Goal: Information Seeking & Learning: Compare options

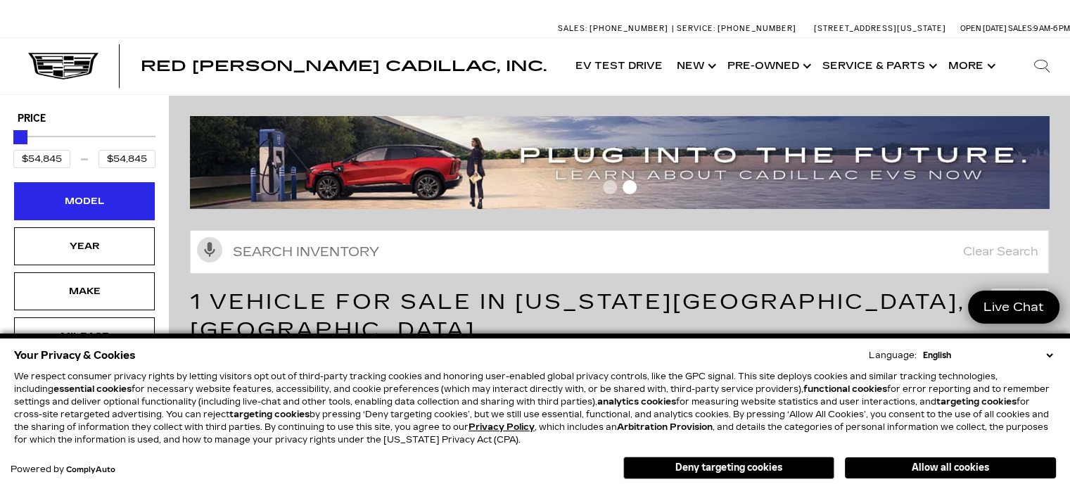
click at [75, 199] on div "Model" at bounding box center [84, 200] width 70 height 15
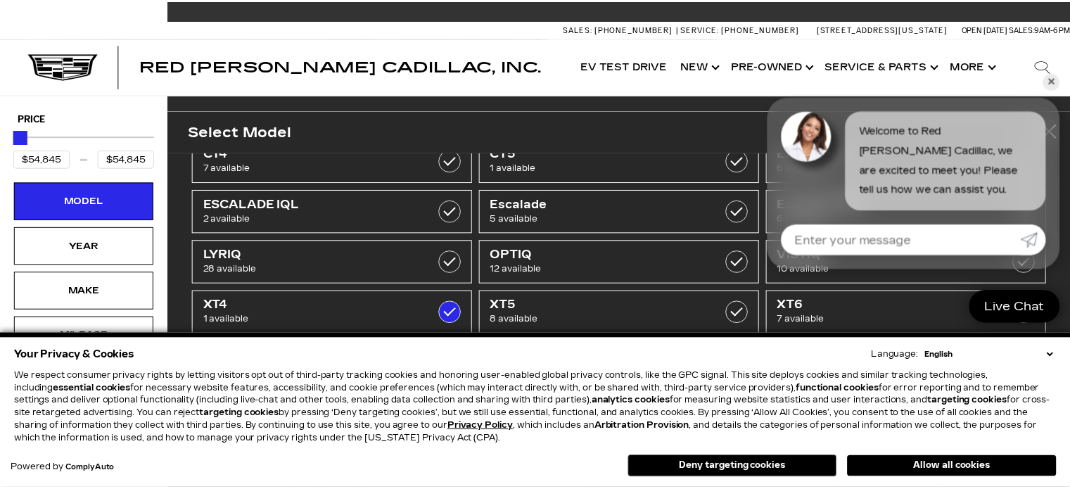
scroll to position [41, 0]
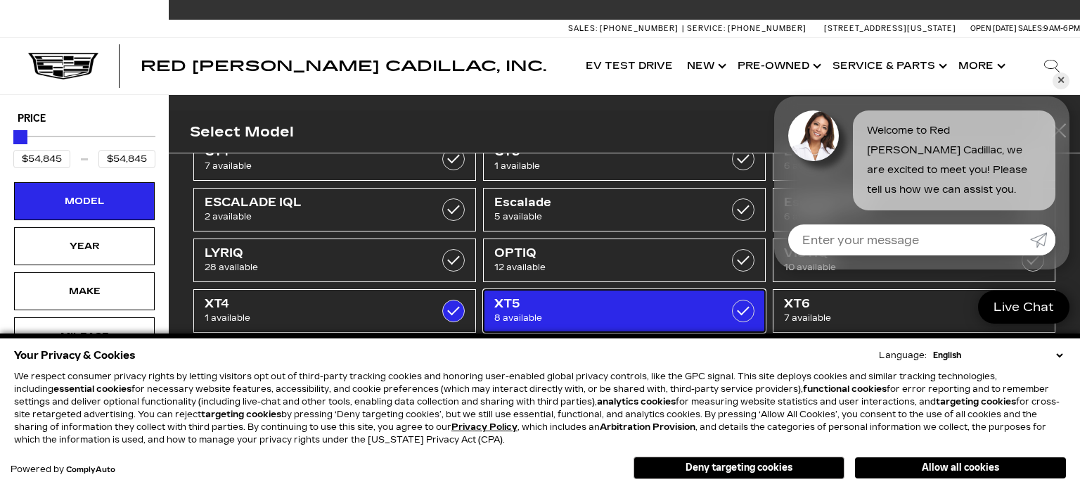
click at [571, 311] on span "8 available" at bounding box center [605, 318] width 222 height 14
type input "$65,085"
checkbox input "true"
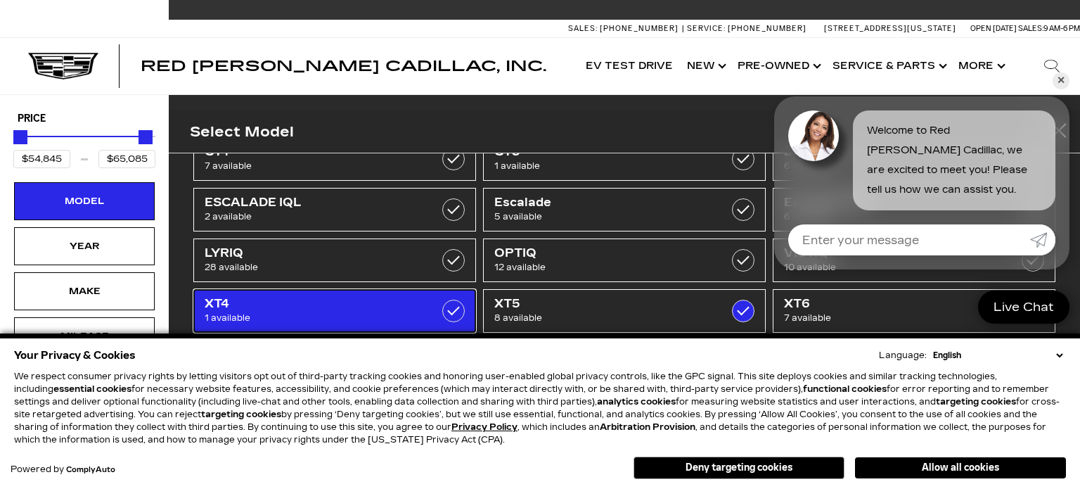
click at [449, 312] on label at bounding box center [453, 311] width 23 height 23
type input "$56,631"
checkbox input "false"
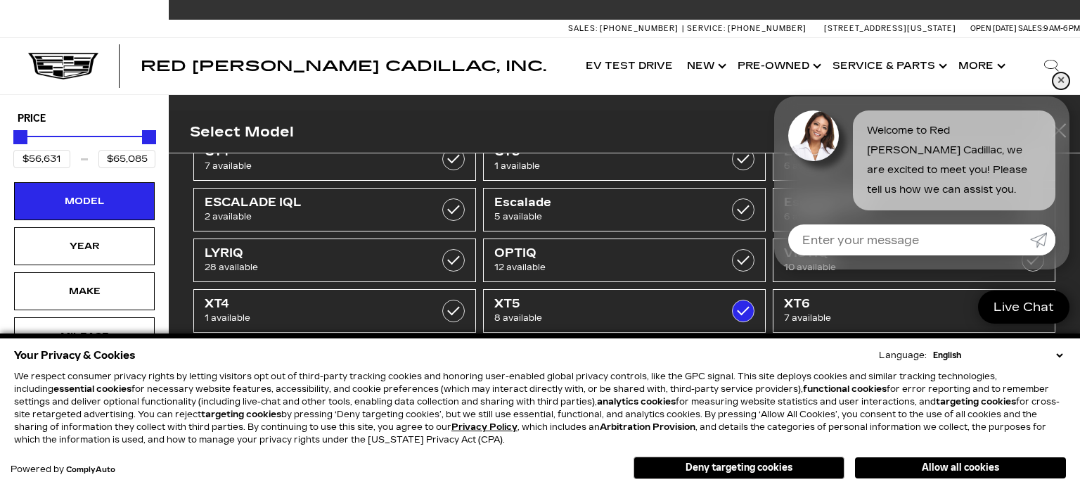
click at [1061, 80] on link "✕" at bounding box center [1061, 80] width 17 height 17
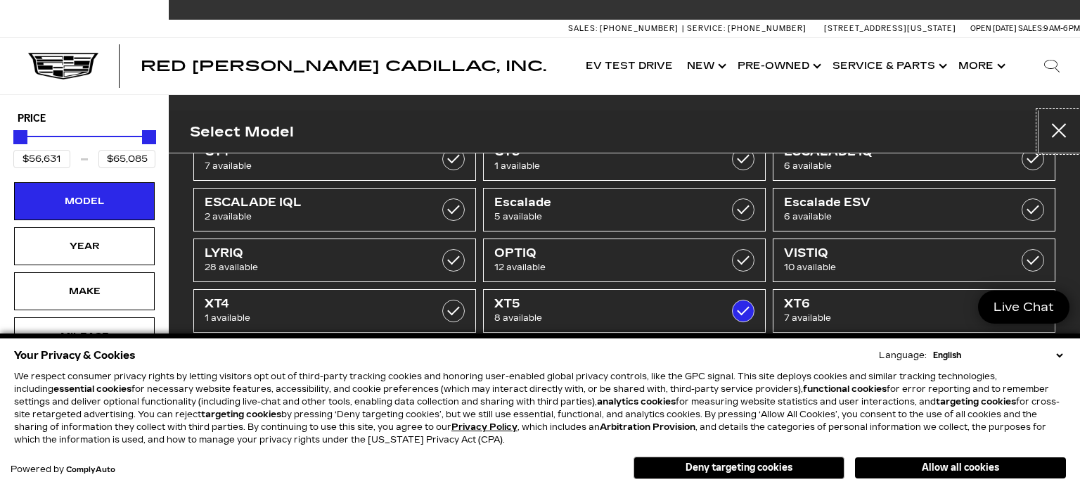
click at [1061, 129] on button "close" at bounding box center [1059, 131] width 42 height 42
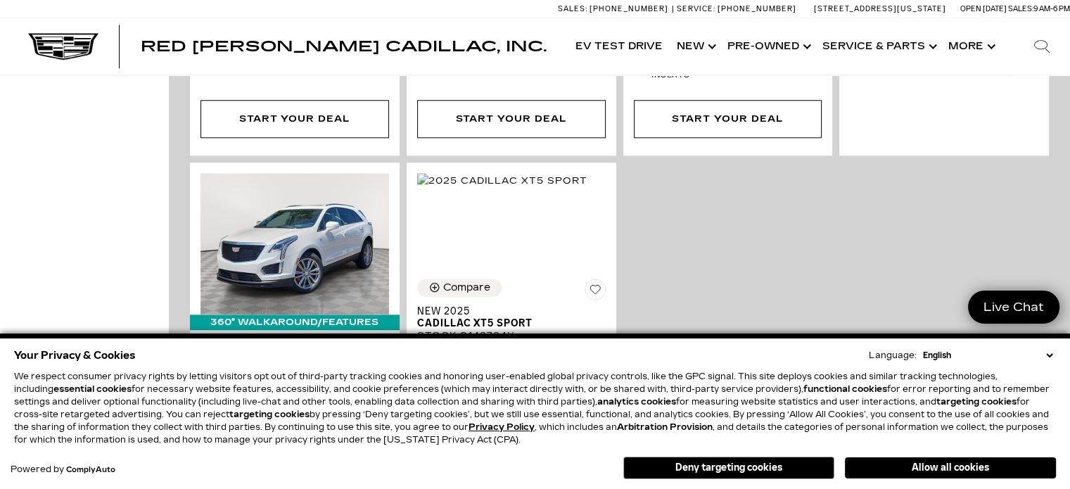
scroll to position [1633, 0]
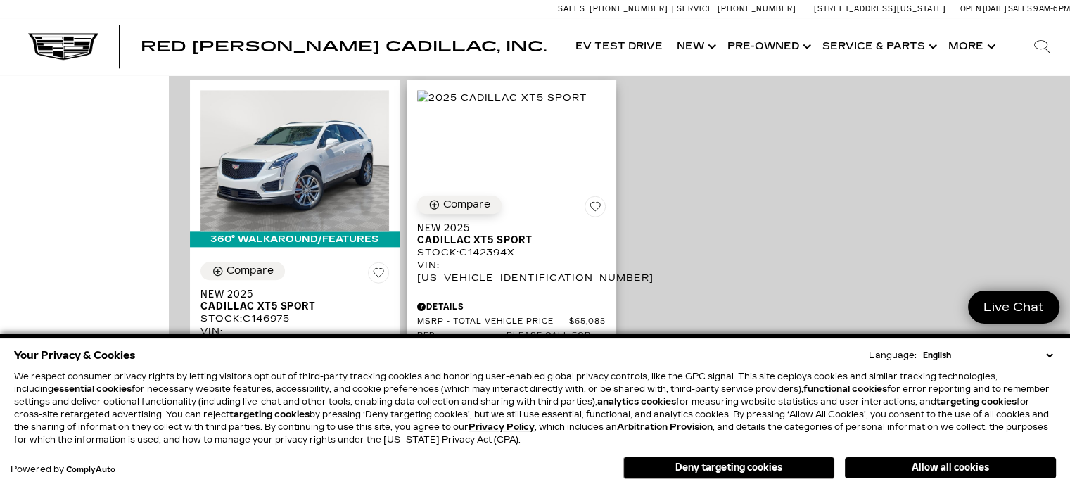
click at [435, 198] on icon "Compare Vehicle" at bounding box center [434, 204] width 12 height 12
click at [1047, 355] on select "English Spanish / Español English / United Kingdom Korean / 한국어 Vietnamese / Ti…" at bounding box center [987, 355] width 136 height 13
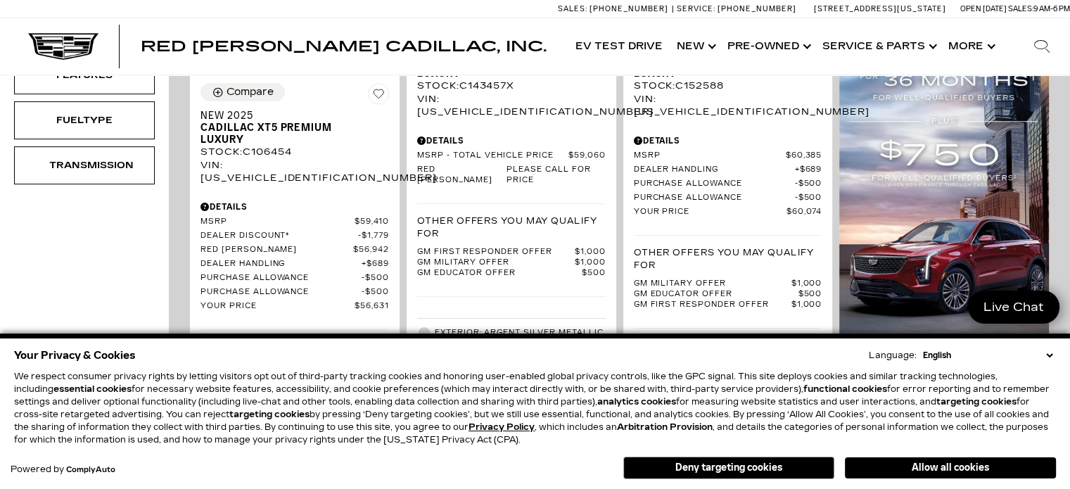
scroll to position [437, 0]
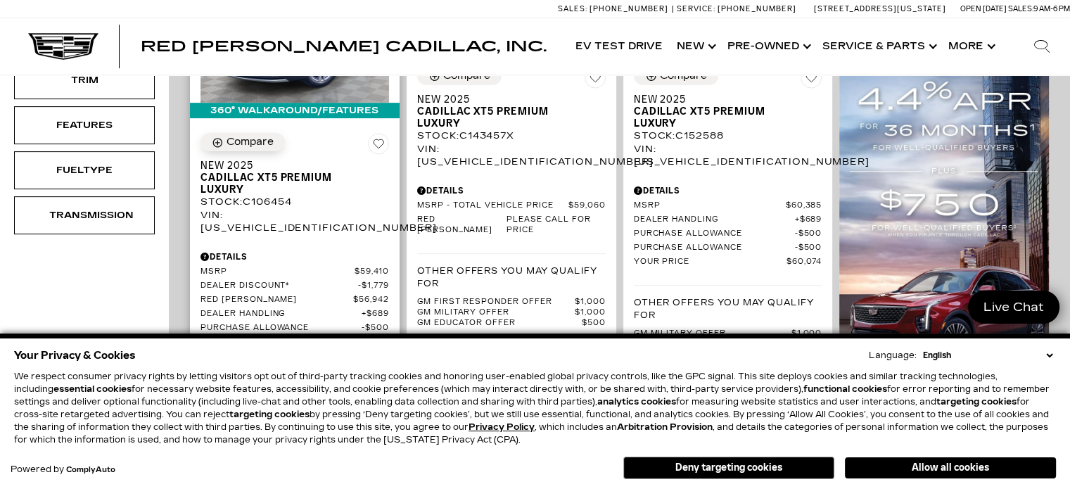
click at [231, 136] on div "Compare" at bounding box center [249, 142] width 47 height 13
click at [724, 464] on button "Deny targeting cookies" at bounding box center [728, 467] width 211 height 23
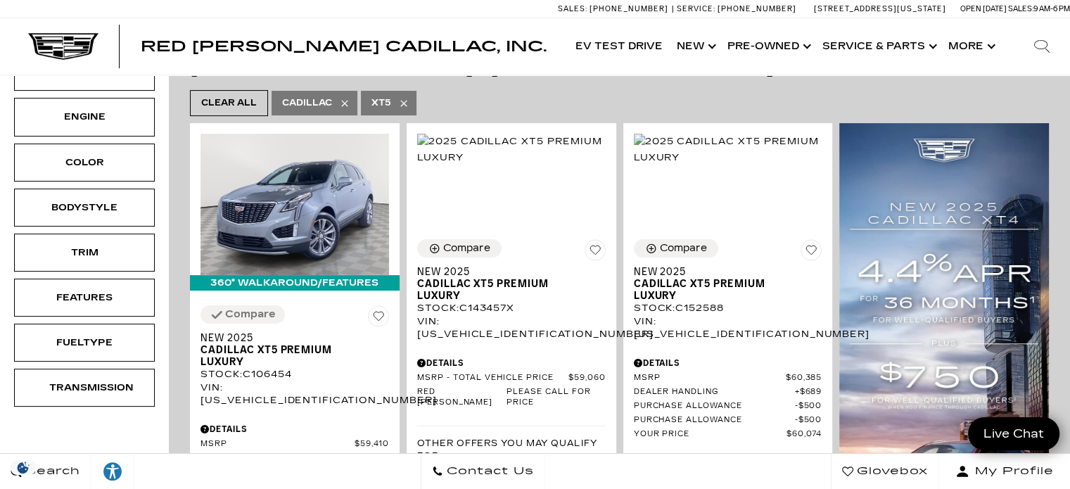
scroll to position [0, 0]
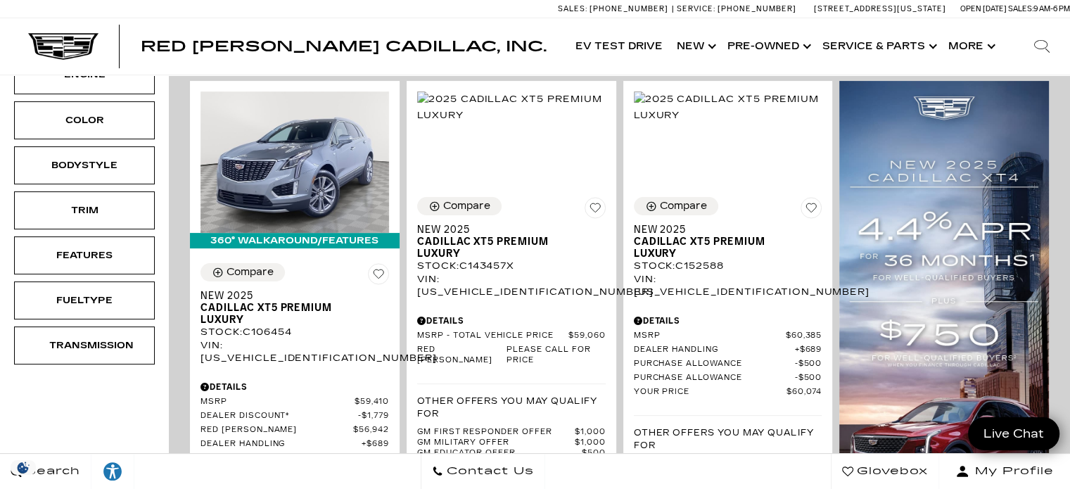
scroll to position [309, 0]
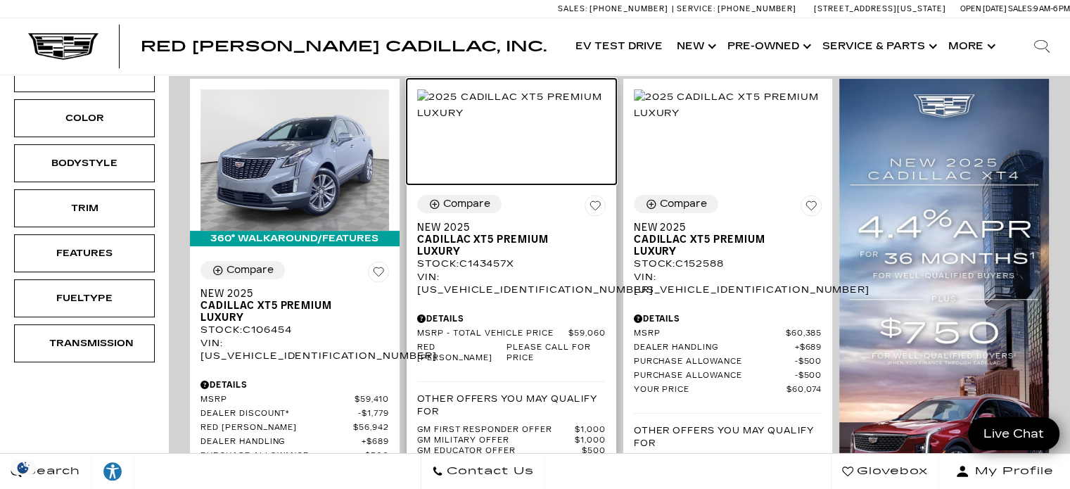
click at [512, 120] on img at bounding box center [511, 104] width 189 height 31
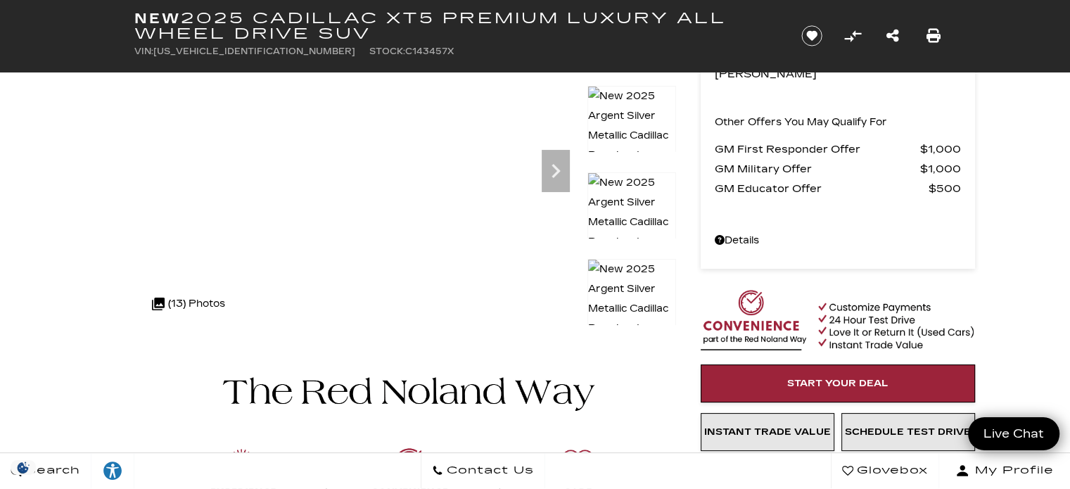
scroll to position [164, 0]
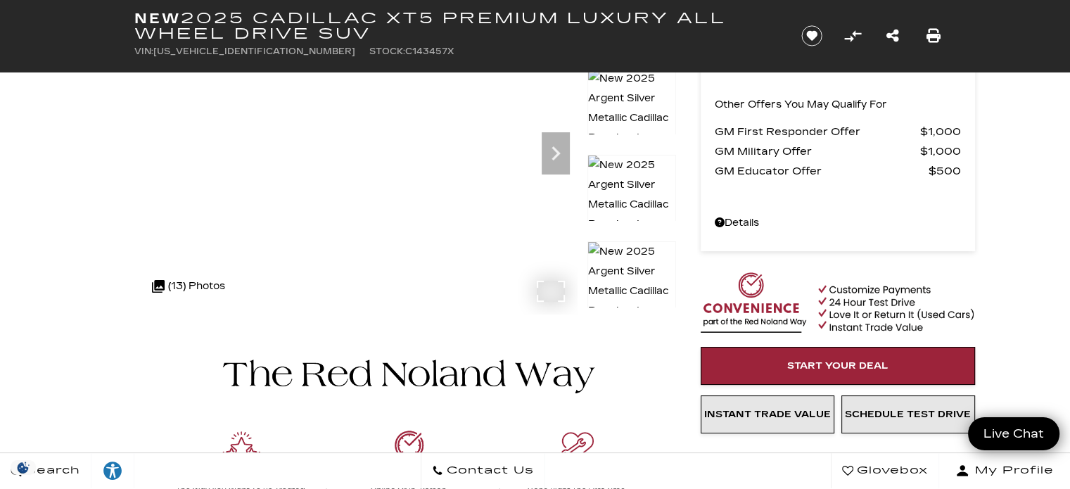
click at [194, 275] on div ".cls-1, .cls-3 { fill: #c50033; } .cls-1 { clip-rule: evenodd; } .cls-2 { clip-…" at bounding box center [188, 286] width 87 height 34
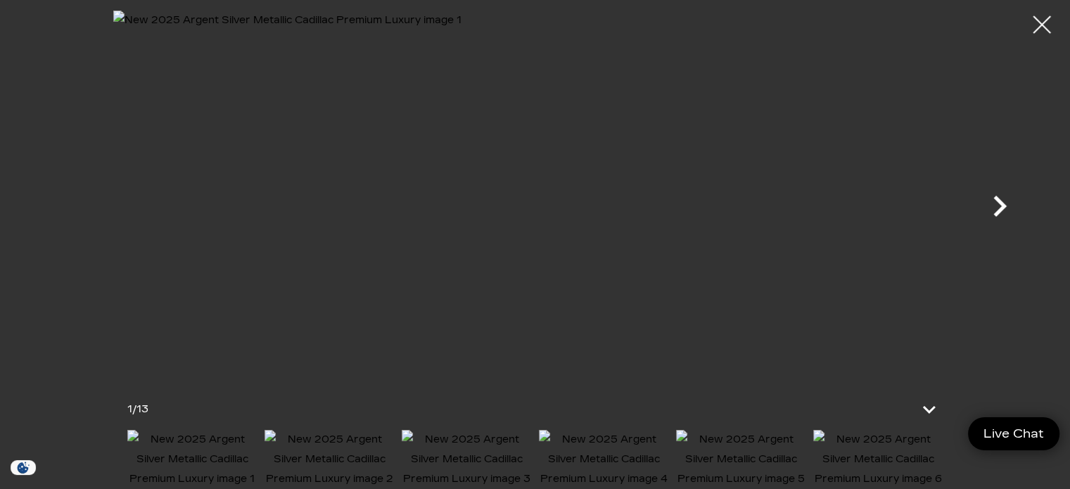
click at [998, 210] on icon "Next" at bounding box center [999, 206] width 13 height 21
click at [1044, 16] on div at bounding box center [1041, 24] width 37 height 37
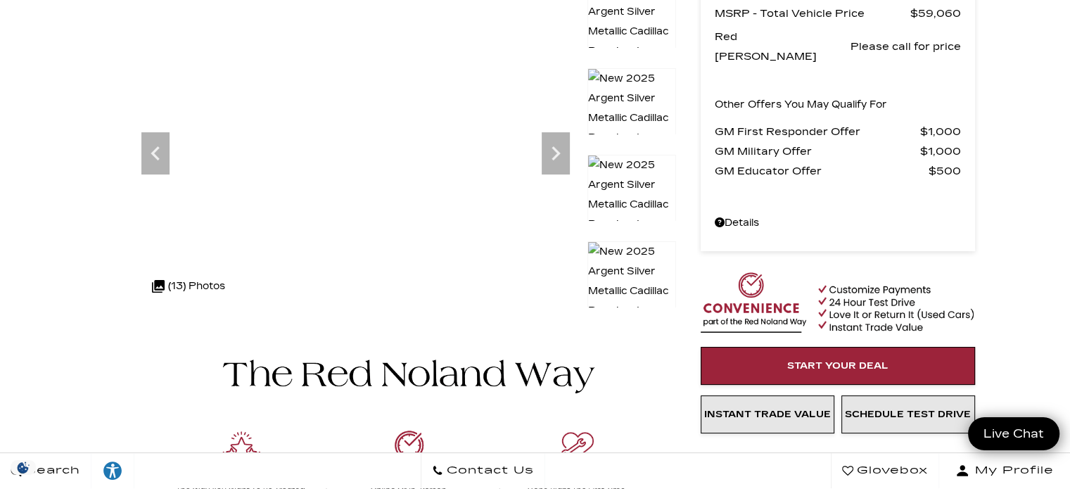
scroll to position [0, 0]
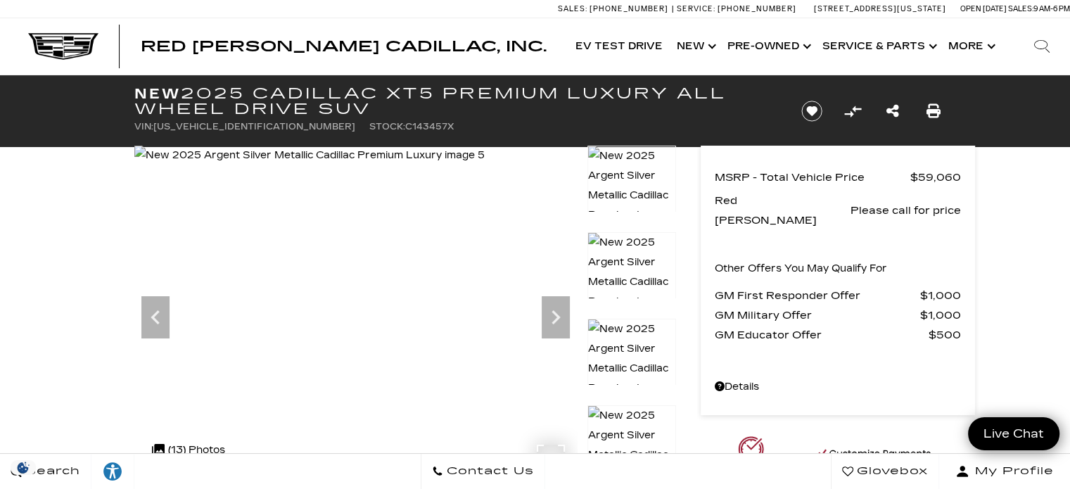
click at [346, 165] on img at bounding box center [309, 156] width 350 height 20
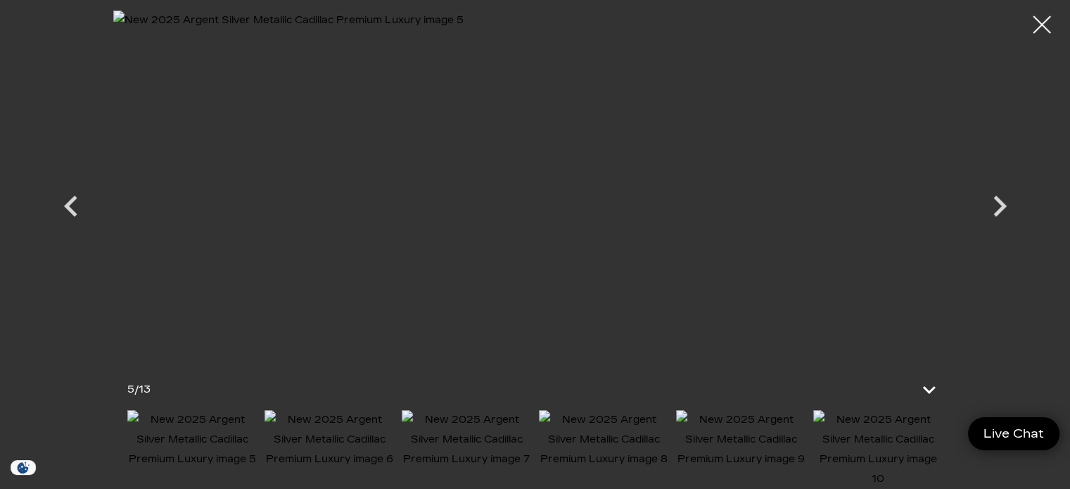
scroll to position [2158, 0]
click at [992, 200] on icon "Next" at bounding box center [999, 206] width 42 height 42
click at [1043, 30] on div at bounding box center [1041, 24] width 37 height 37
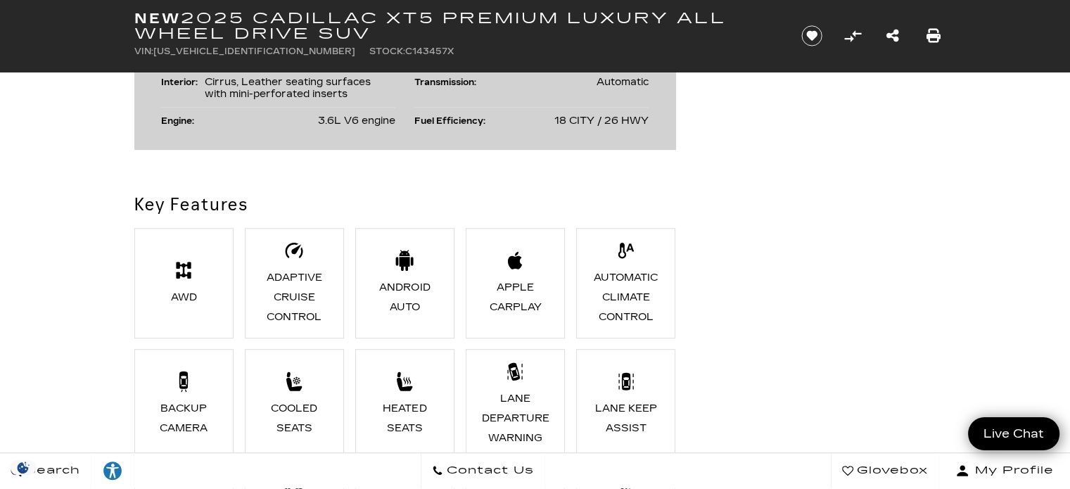
scroll to position [0, 0]
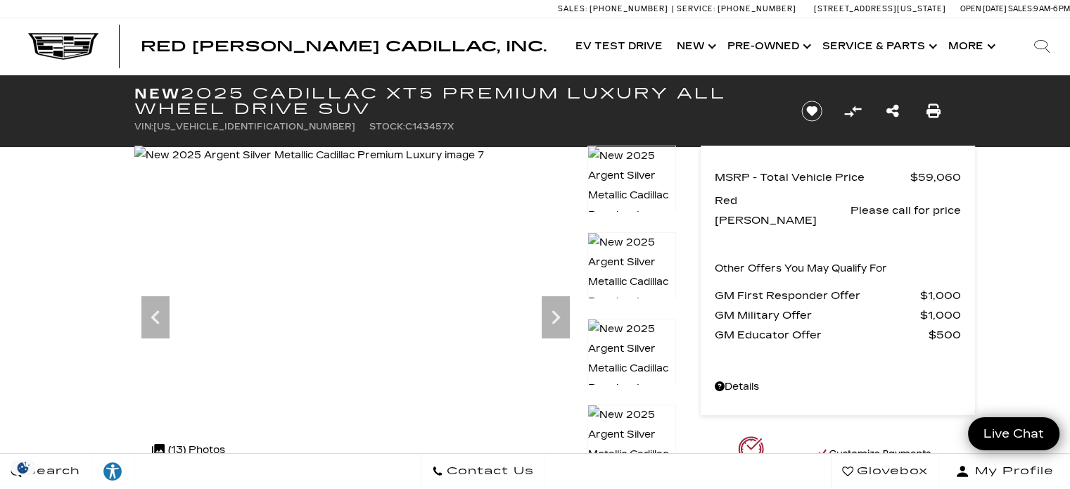
click at [612, 442] on img at bounding box center [631, 454] width 89 height 100
click at [456, 165] on img at bounding box center [311, 156] width 355 height 20
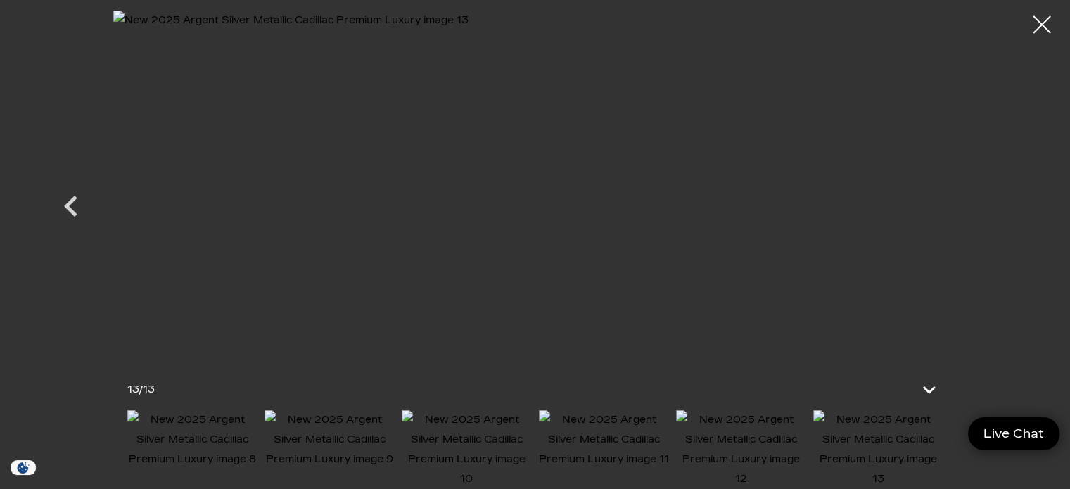
click at [837, 259] on img at bounding box center [535, 194] width 844 height 366
click at [514, 258] on img at bounding box center [535, 194] width 844 height 366
click at [459, 445] on img at bounding box center [467, 449] width 130 height 79
click at [1002, 217] on icon "Next" at bounding box center [999, 206] width 42 height 42
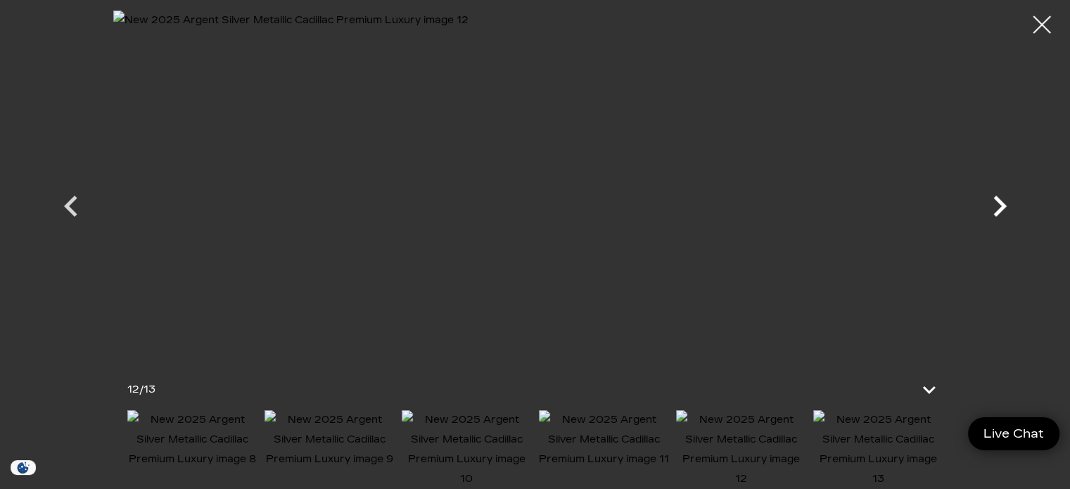
click at [1004, 207] on icon "Next" at bounding box center [999, 206] width 13 height 21
click at [1004, 207] on div at bounding box center [535, 194] width 985 height 366
click at [1042, 22] on div at bounding box center [1041, 24] width 37 height 37
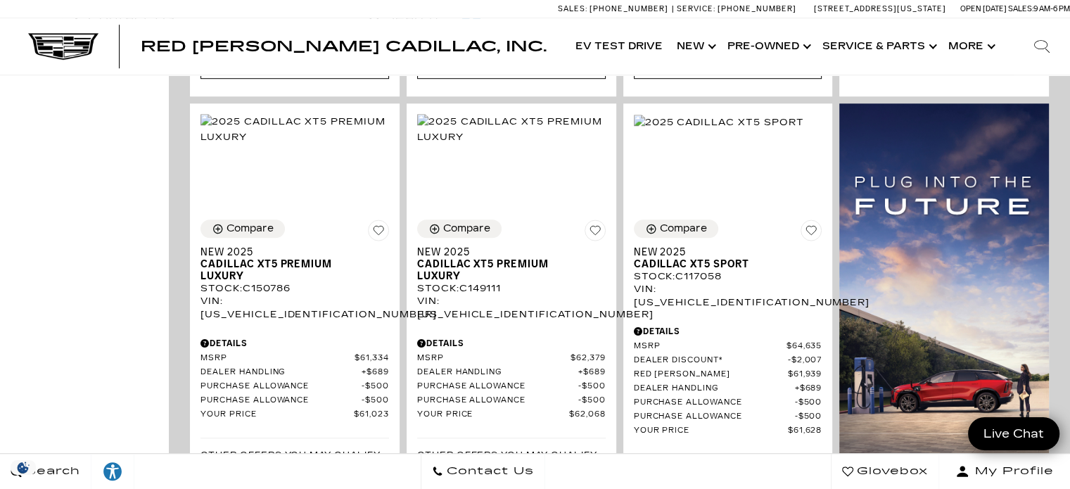
scroll to position [952, 0]
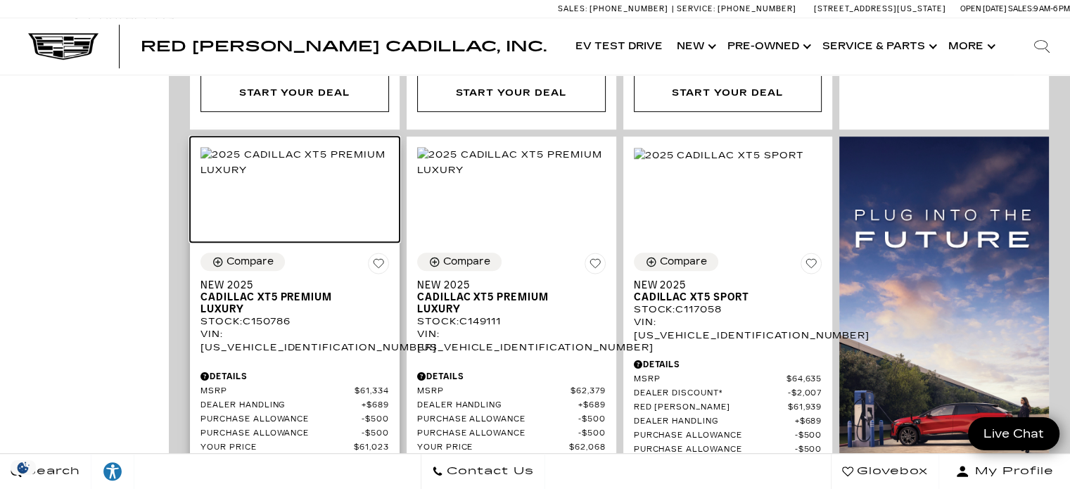
click at [262, 147] on img at bounding box center [294, 162] width 189 height 31
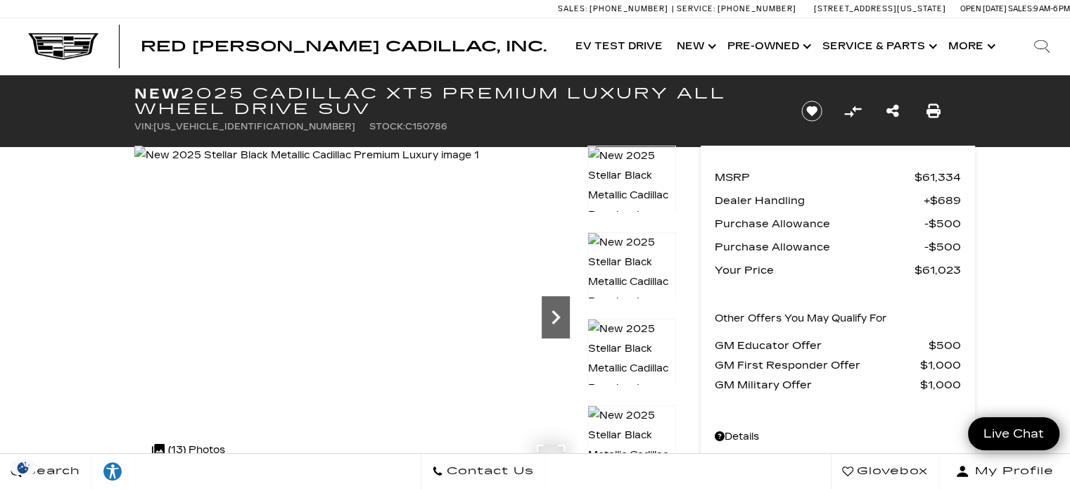
click at [557, 317] on icon "Next" at bounding box center [555, 317] width 8 height 14
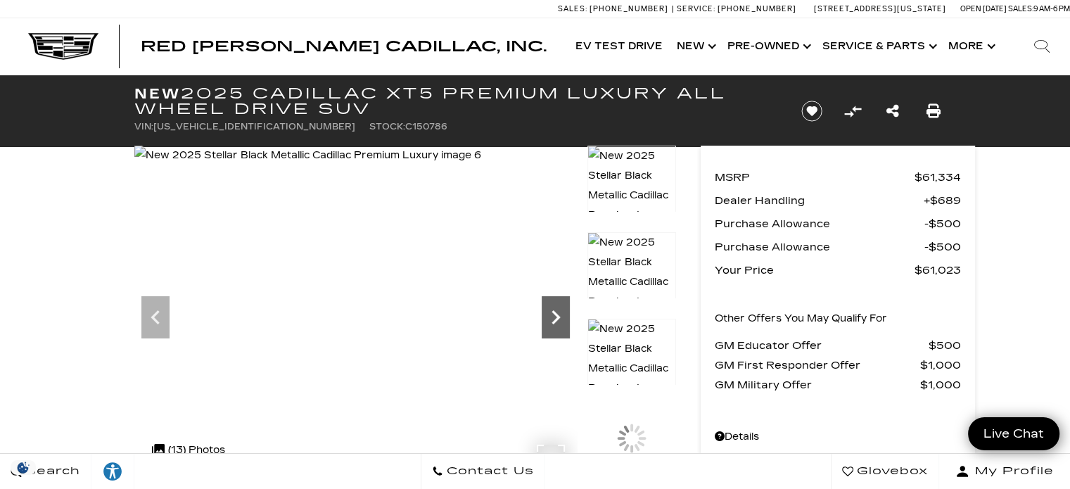
click at [557, 317] on icon "Next" at bounding box center [555, 317] width 8 height 14
click at [564, 314] on icon "Next" at bounding box center [556, 317] width 28 height 28
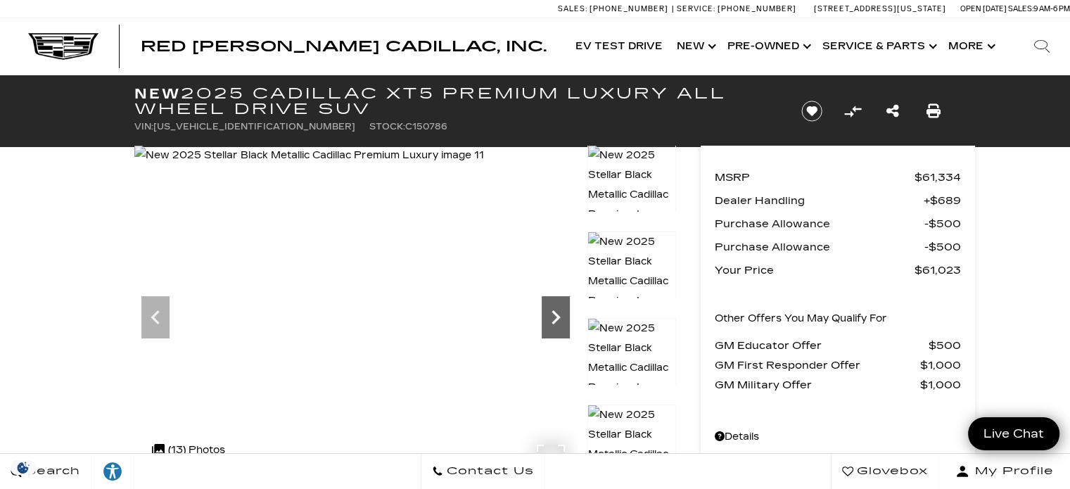
click at [564, 314] on icon "Next" at bounding box center [556, 317] width 28 height 28
click at [852, 110] on icon "Compare Vehicle" at bounding box center [852, 111] width 23 height 23
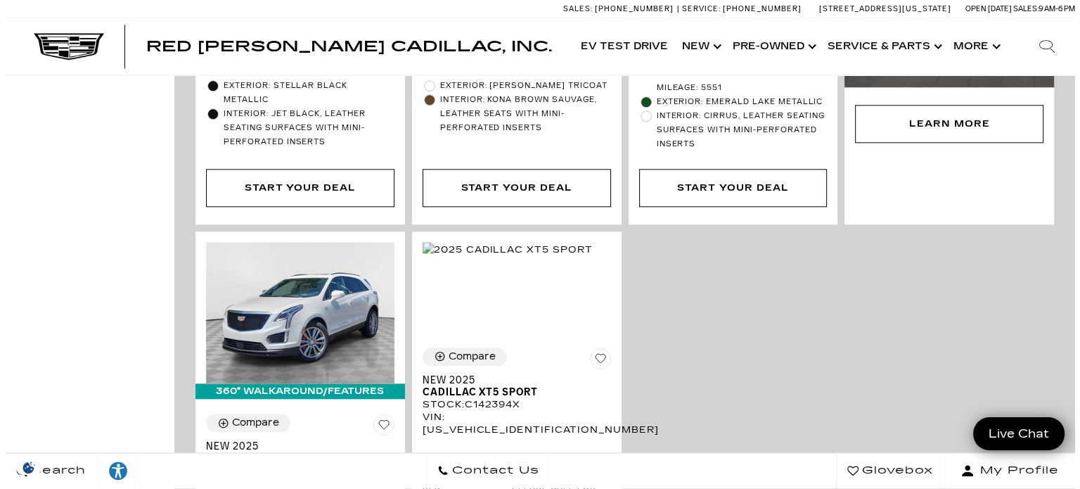
scroll to position [1492, 0]
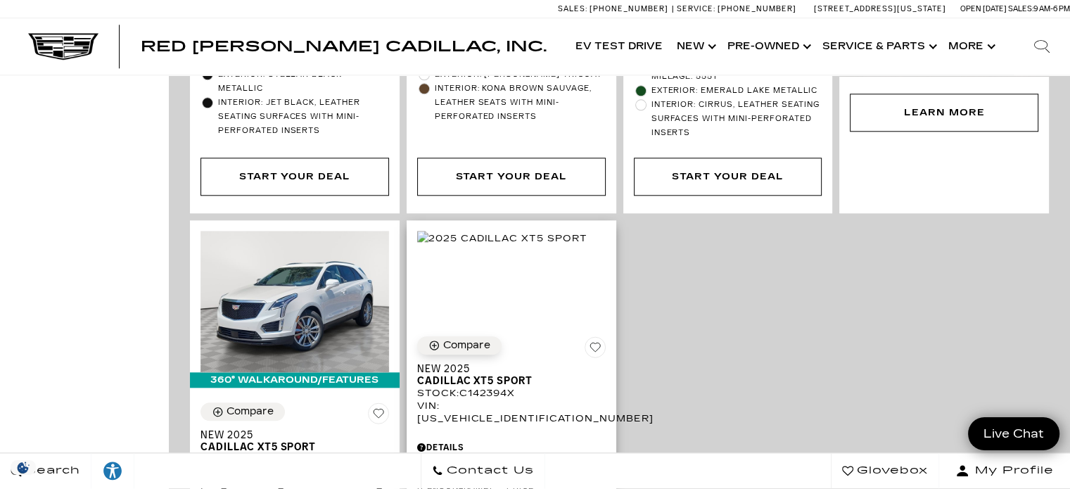
click at [435, 339] on icon "Compare Vehicle" at bounding box center [434, 345] width 12 height 12
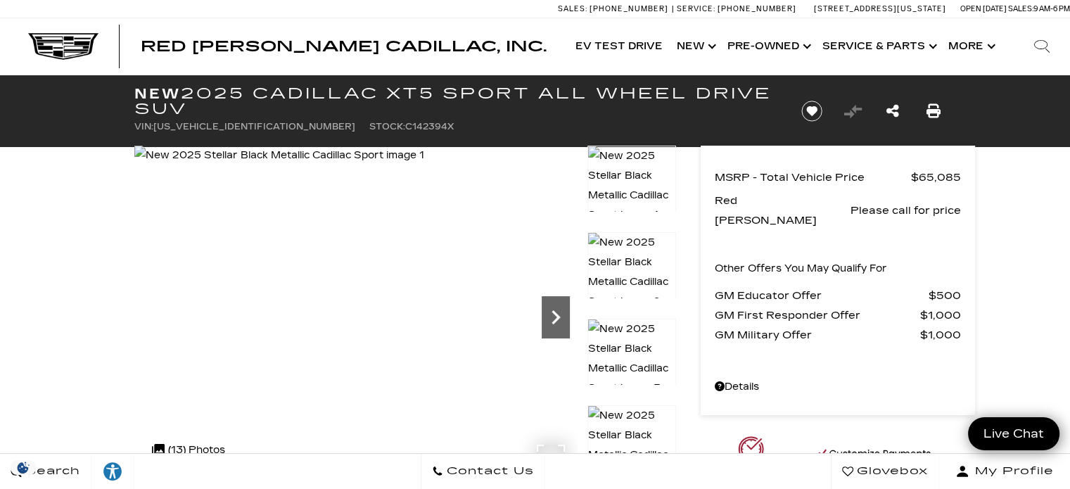
click at [561, 312] on icon "Next" at bounding box center [556, 317] width 28 height 28
click at [552, 314] on icon "Next" at bounding box center [556, 317] width 28 height 28
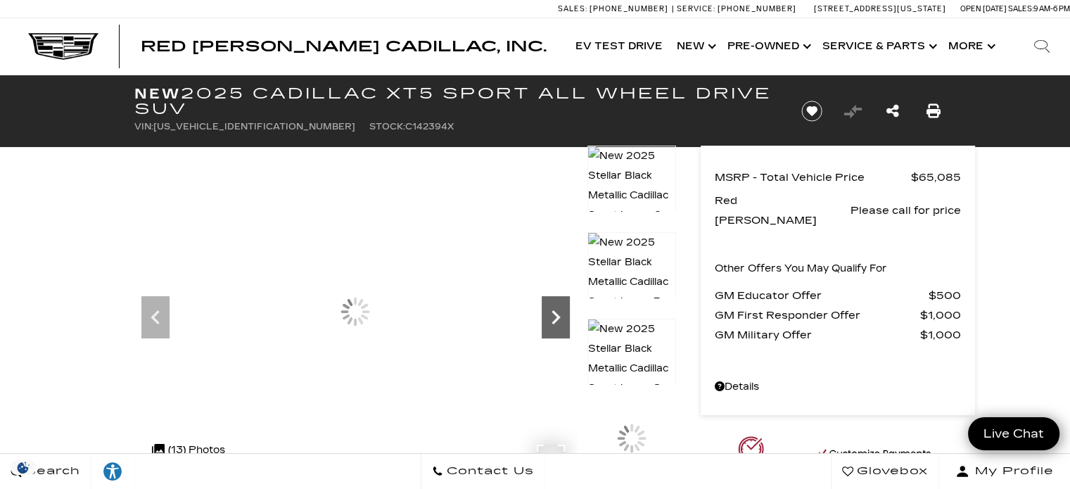
click at [552, 314] on icon "Next" at bounding box center [556, 317] width 28 height 28
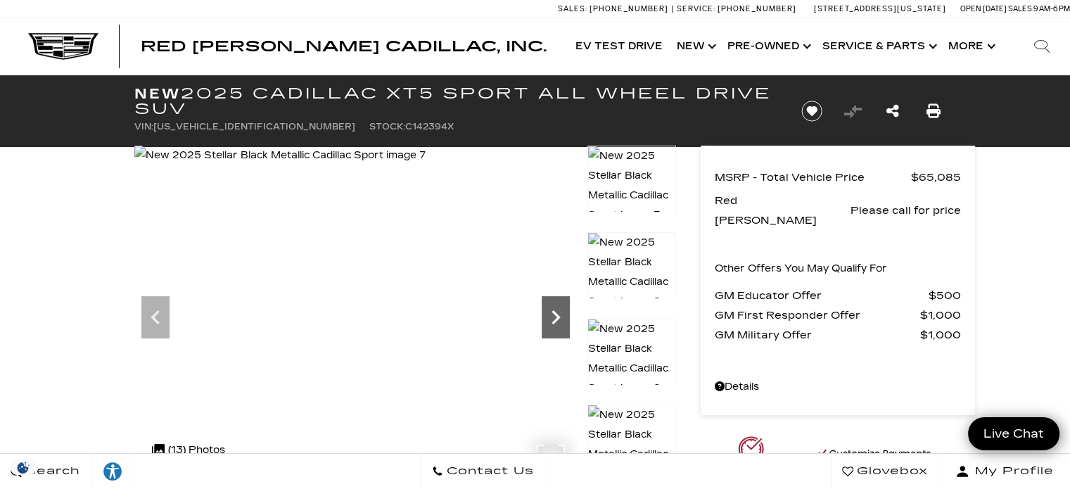
click at [550, 321] on icon "Next" at bounding box center [556, 317] width 28 height 28
click at [552, 310] on icon "Next" at bounding box center [556, 317] width 28 height 28
click at [557, 314] on icon "Next" at bounding box center [555, 317] width 8 height 14
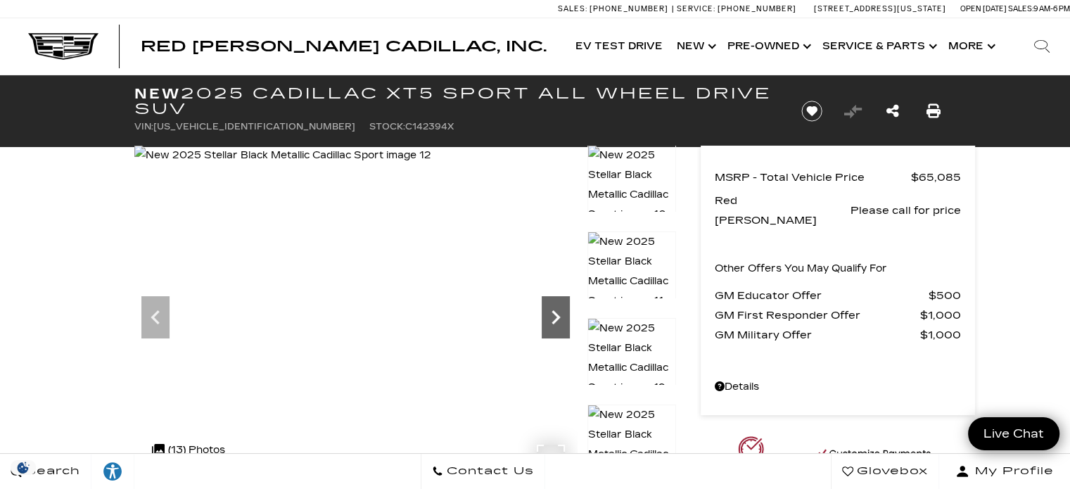
click at [557, 314] on icon "Next" at bounding box center [555, 317] width 8 height 14
click at [431, 165] on img at bounding box center [282, 156] width 297 height 20
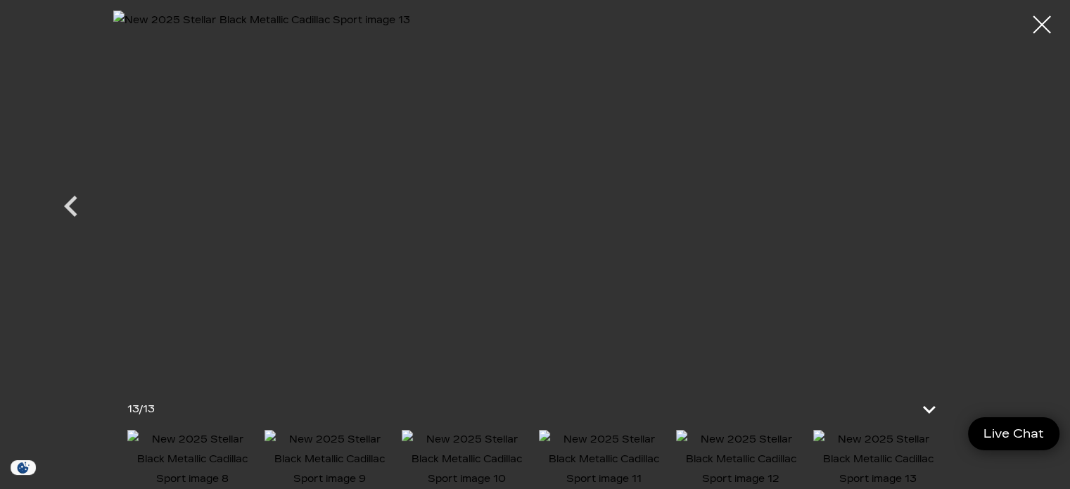
click at [833, 177] on img at bounding box center [535, 194] width 844 height 366
click at [836, 186] on img at bounding box center [535, 194] width 844 height 366
click at [928, 392] on icon at bounding box center [930, 409] width 34 height 34
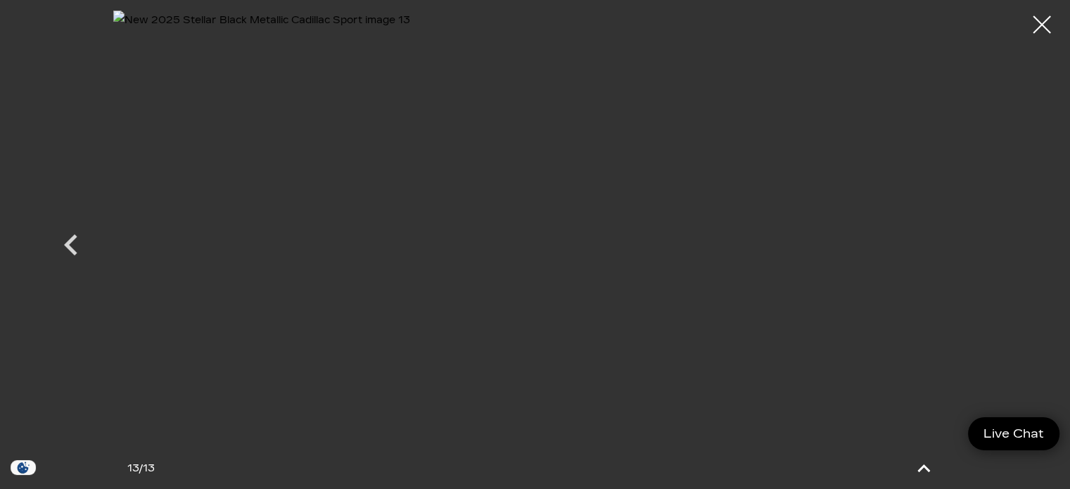
click at [919, 258] on img at bounding box center [535, 232] width 844 height 443
click at [1042, 22] on div at bounding box center [1041, 24] width 37 height 37
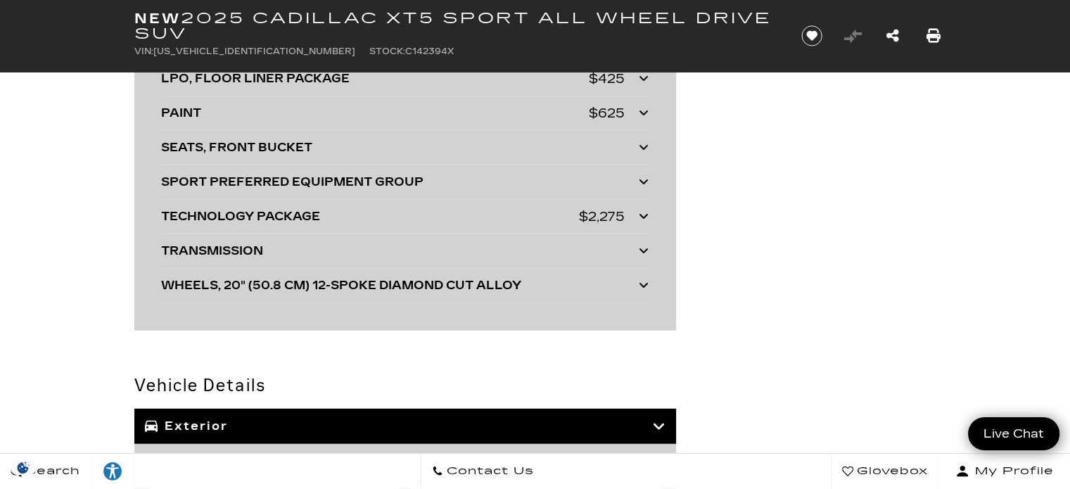
scroll to position [3728, 0]
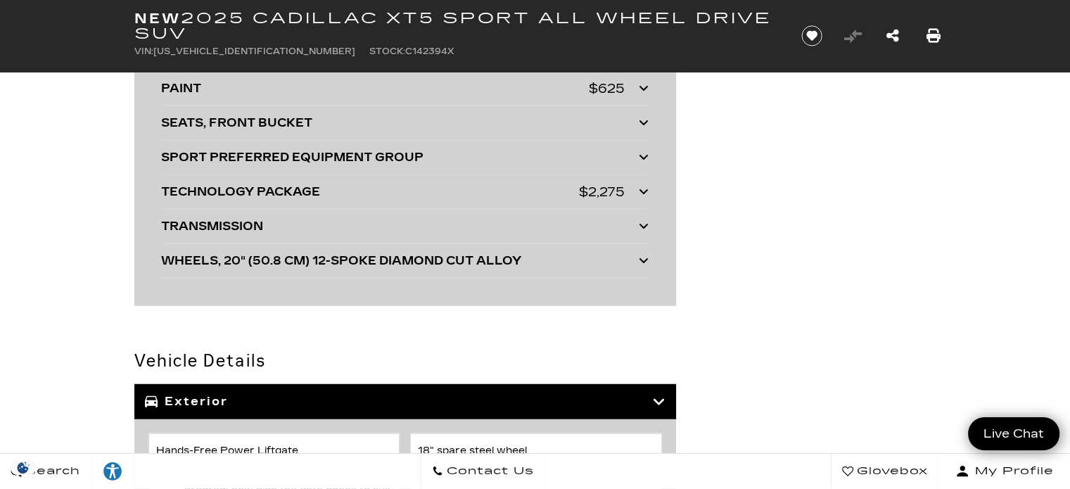
click at [642, 186] on icon at bounding box center [644, 191] width 10 height 11
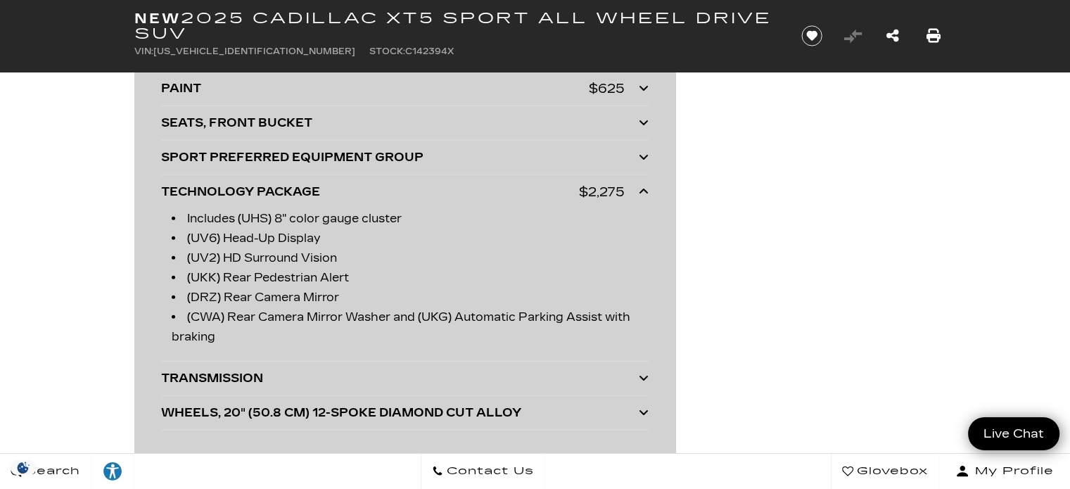
click at [641, 372] on icon at bounding box center [644, 377] width 10 height 11
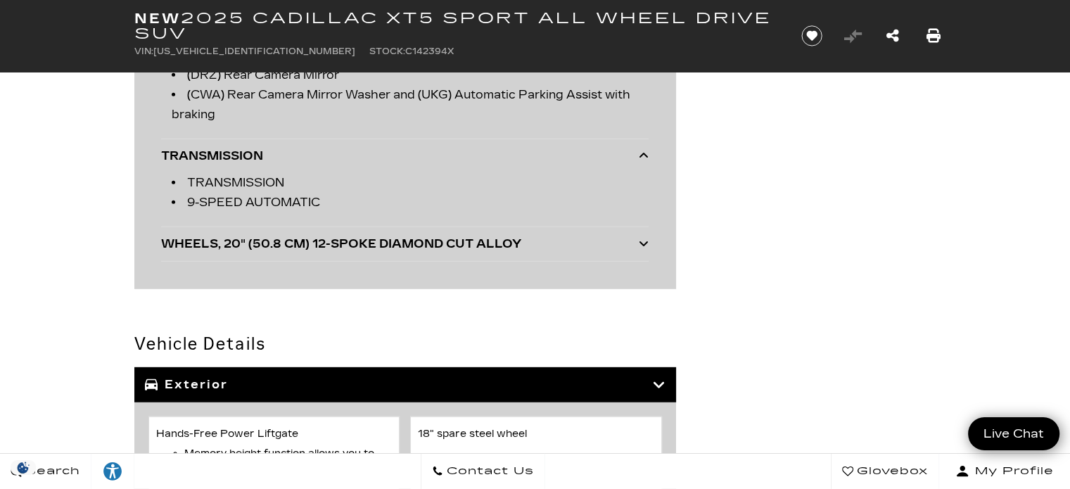
scroll to position [4009, 0]
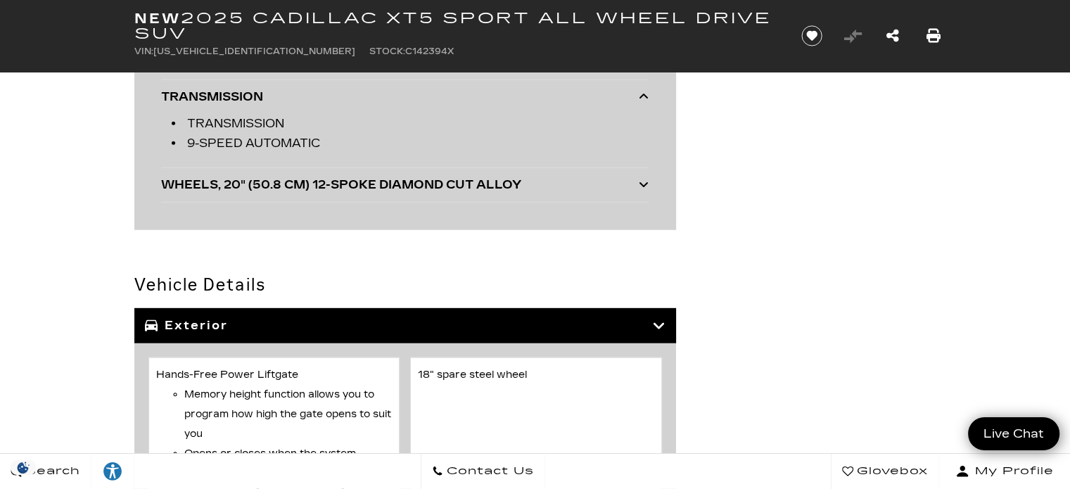
click at [645, 179] on icon at bounding box center [644, 184] width 10 height 11
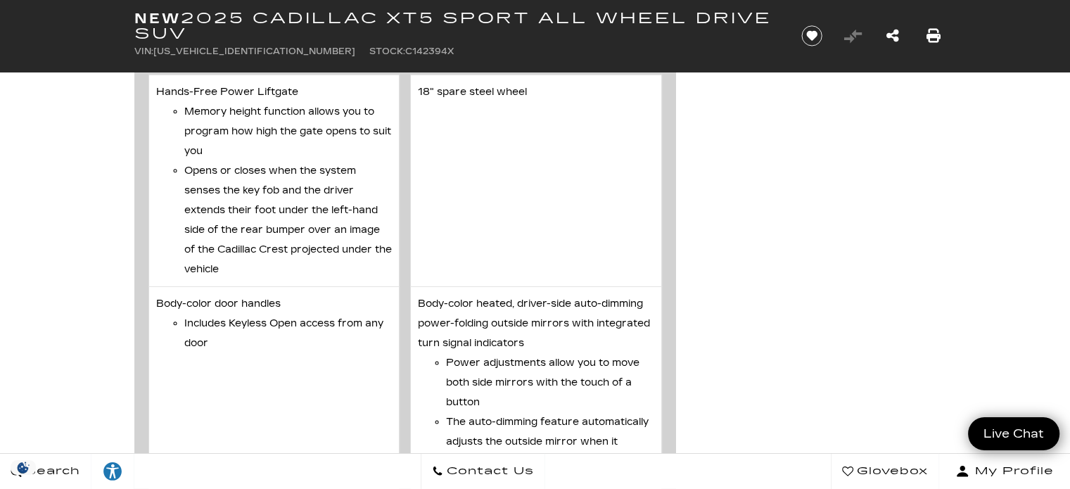
scroll to position [4243, 0]
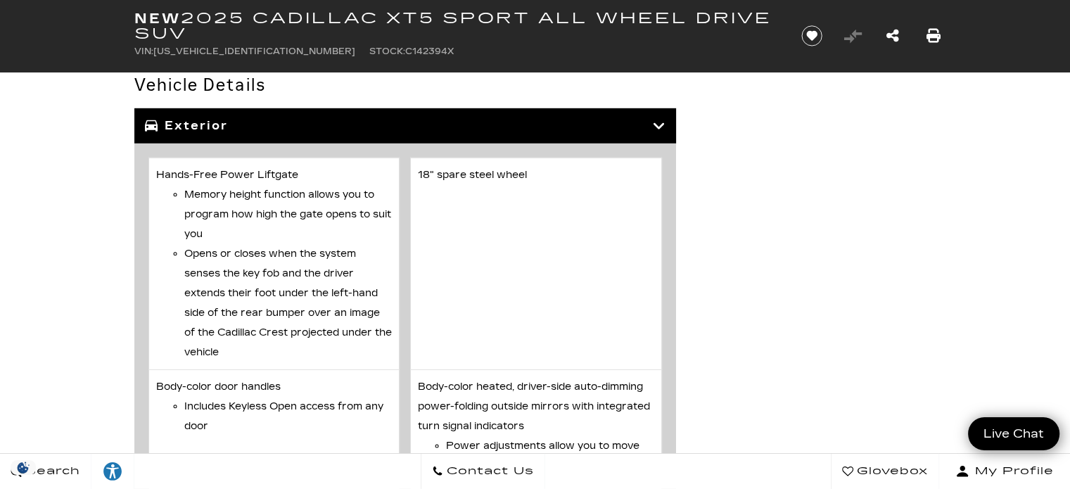
drag, startPoint x: 1069, startPoint y: 274, endPoint x: 1072, endPoint y: 288, distance: 15.0
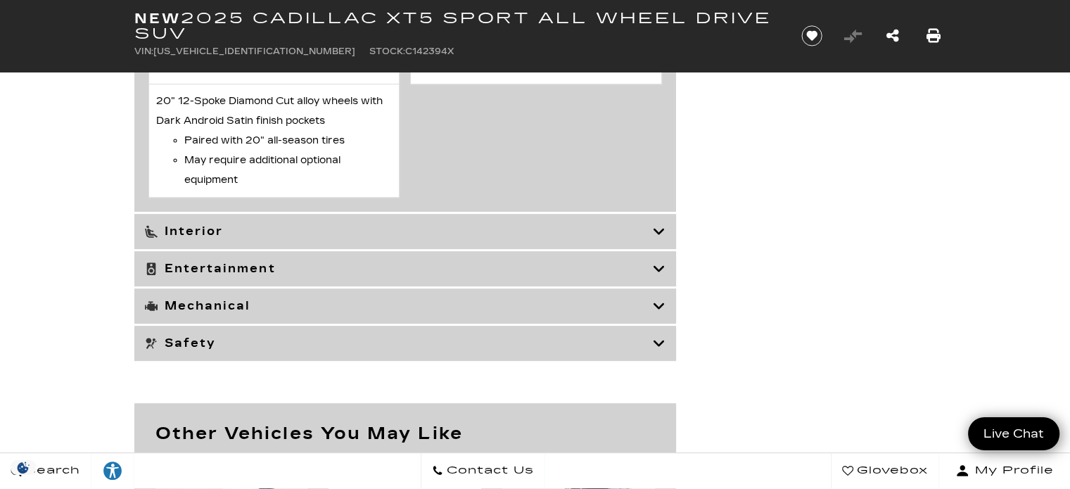
scroll to position [5847, 0]
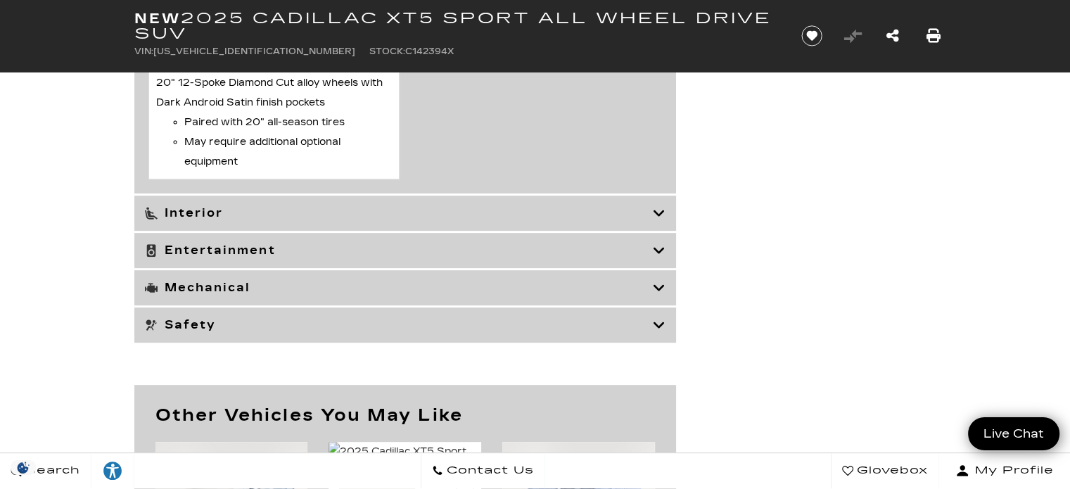
click at [655, 220] on icon at bounding box center [659, 213] width 13 height 14
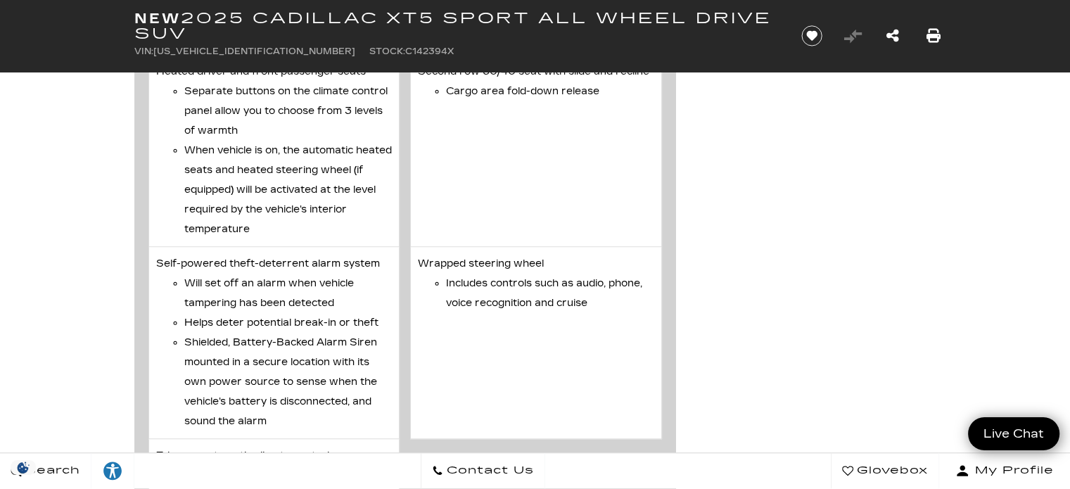
scroll to position [6381, 0]
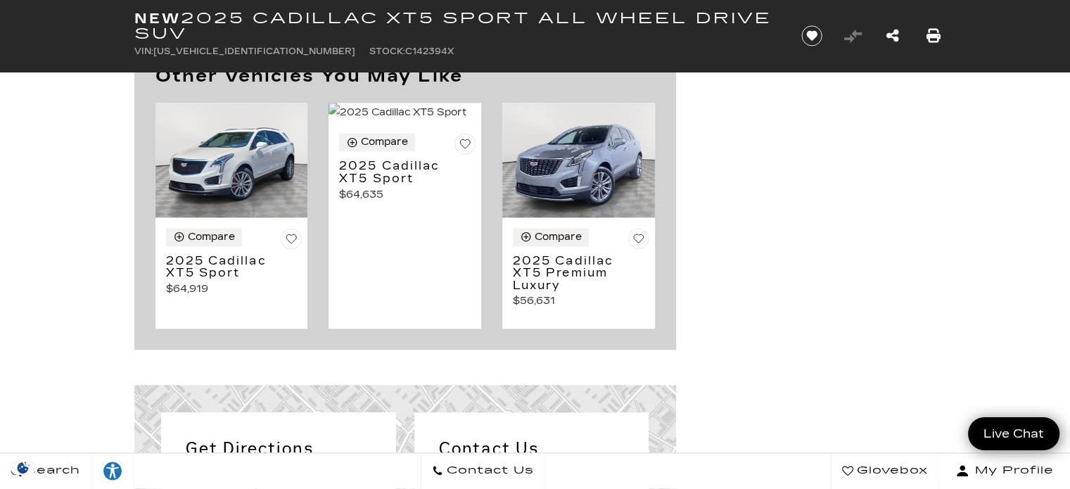
scroll to position [7113, 0]
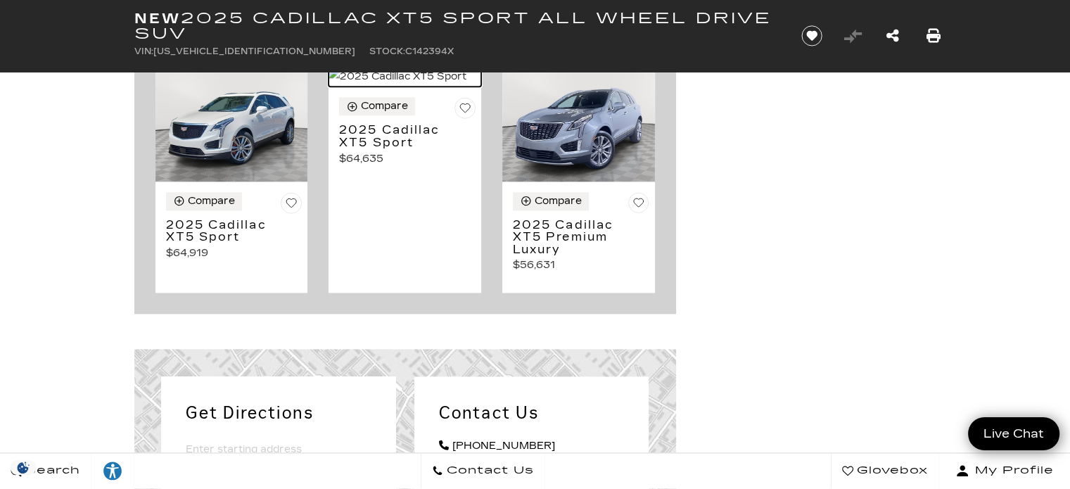
click at [442, 87] on img at bounding box center [404, 77] width 153 height 20
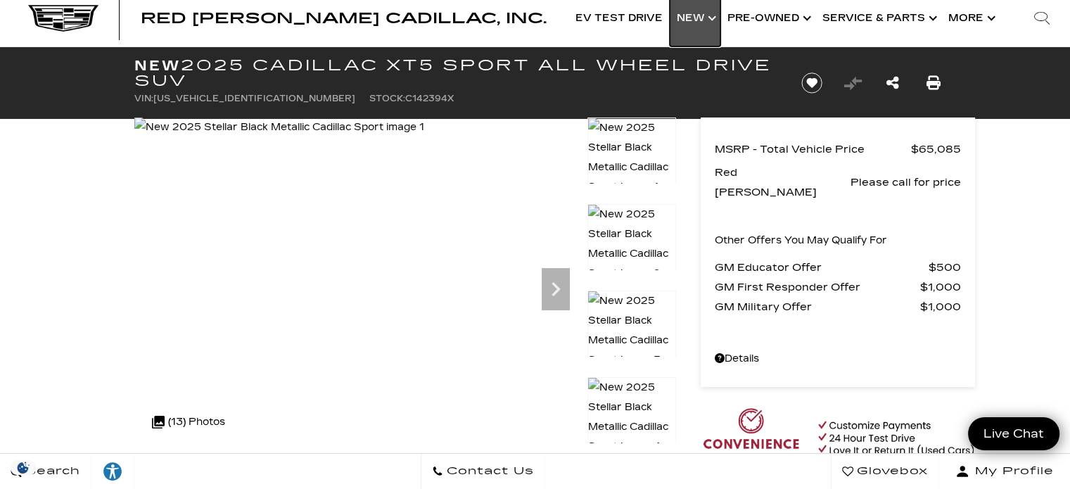
click at [712, 11] on link "Show New" at bounding box center [695, 18] width 51 height 56
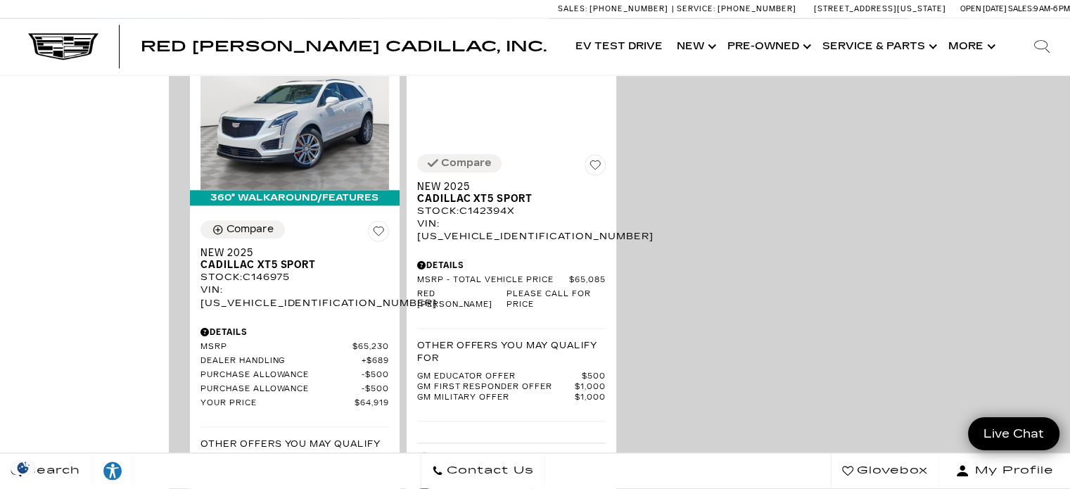
scroll to position [1668, 0]
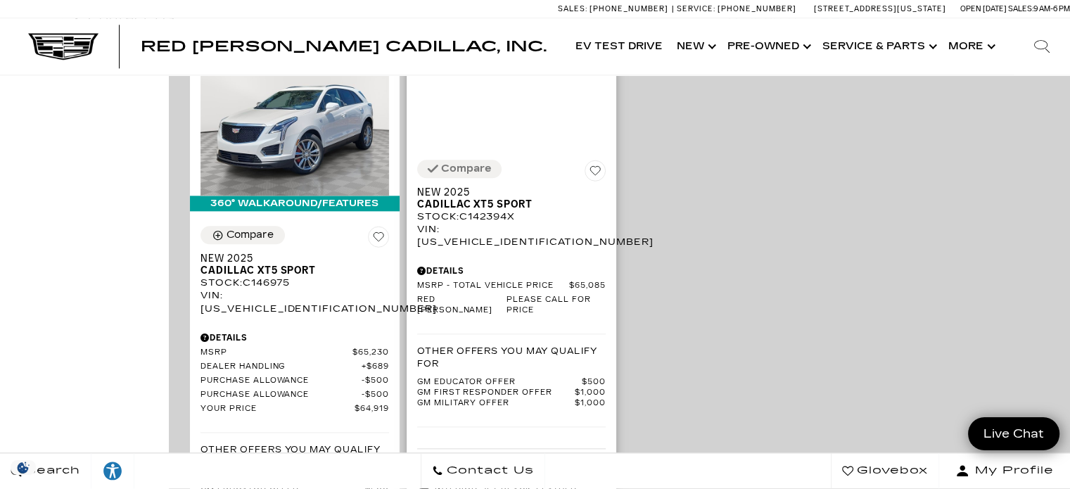
click at [558, 160] on div "Compare Save This Vehicle - New 2025 Cadillac XT5 Sport Stock : C142394X VIN: […" at bounding box center [511, 204] width 189 height 89
click at [558, 160] on div "Compare Save This Vehicle - New 2025 Cadillac XT5 Sport Stock : C142394X VIN: 1…" at bounding box center [511, 204] width 189 height 89
click at [513, 70] on img at bounding box center [502, 61] width 170 height 15
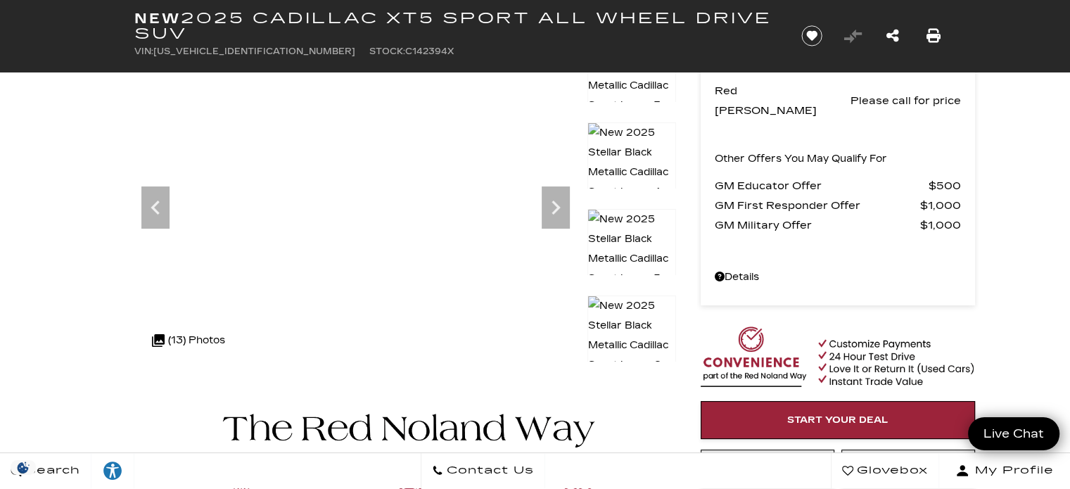
scroll to position [113, 0]
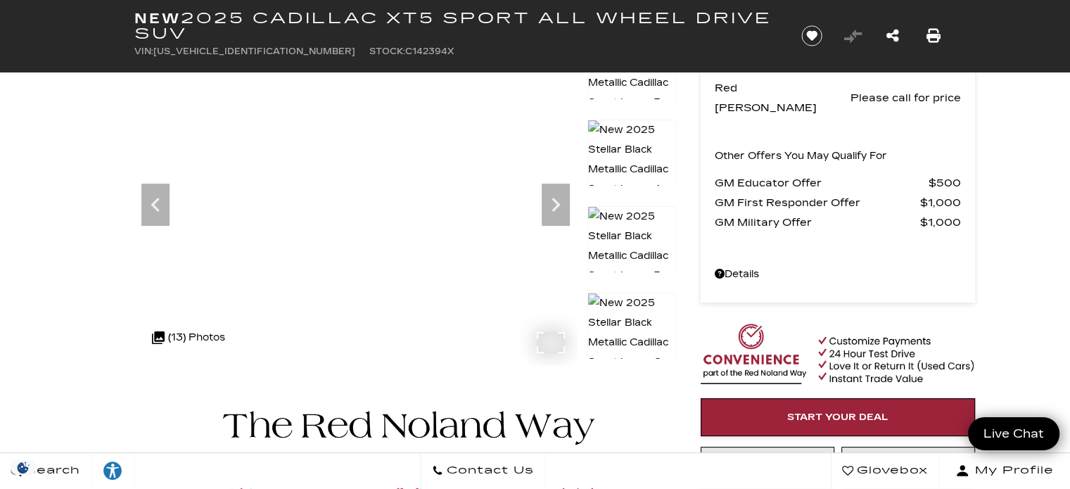
click at [426, 53] on img at bounding box center [280, 43] width 292 height 20
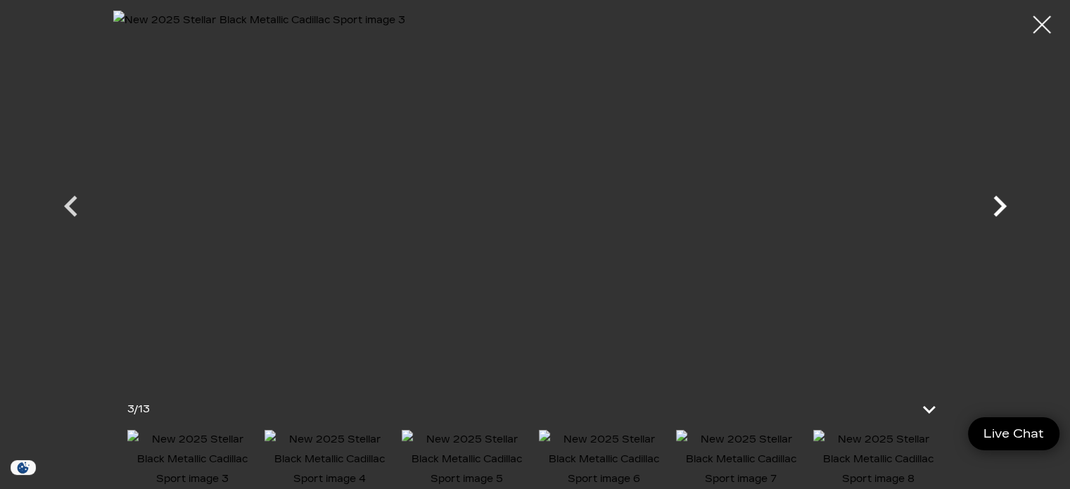
click at [1003, 207] on icon "Next" at bounding box center [999, 206] width 13 height 21
click at [997, 198] on icon "Next" at bounding box center [999, 206] width 13 height 21
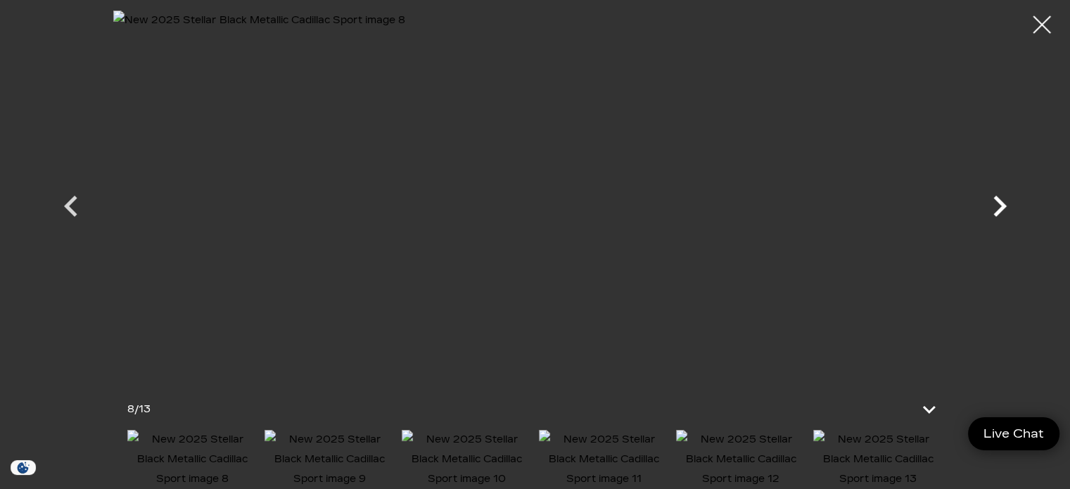
click at [997, 198] on icon "Next" at bounding box center [999, 206] width 13 height 21
click at [1042, 22] on div at bounding box center [1041, 24] width 37 height 37
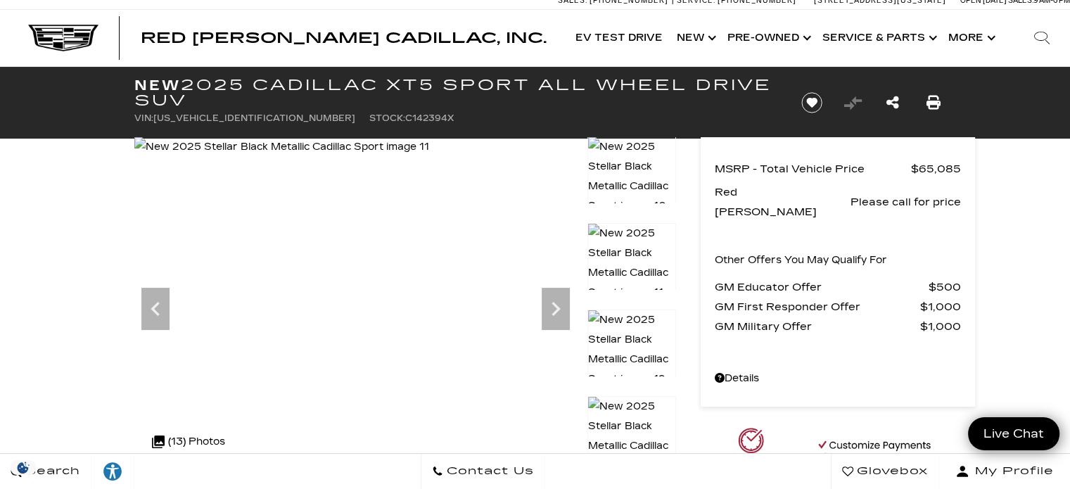
scroll to position [0, 0]
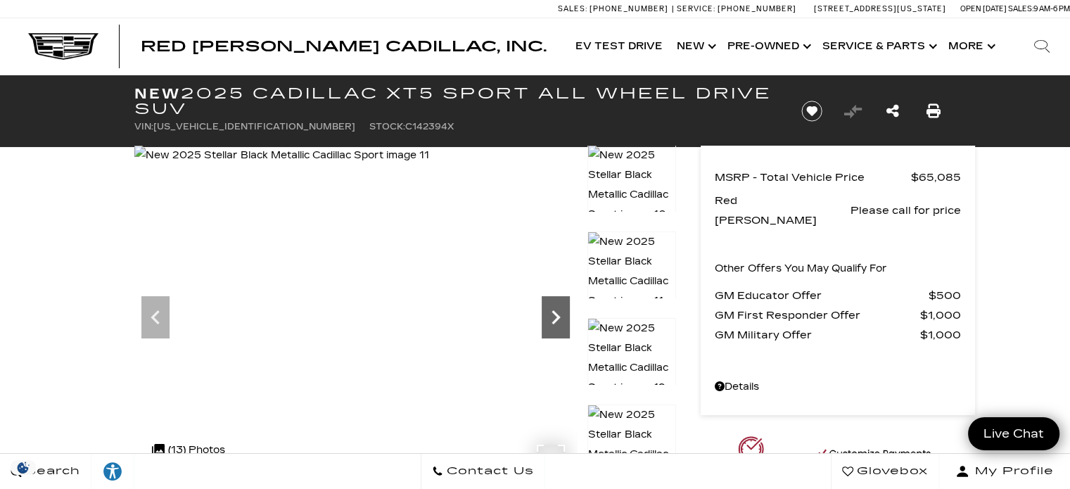
click at [553, 315] on icon "Next" at bounding box center [556, 317] width 28 height 28
click at [551, 312] on icon "Next" at bounding box center [556, 317] width 28 height 28
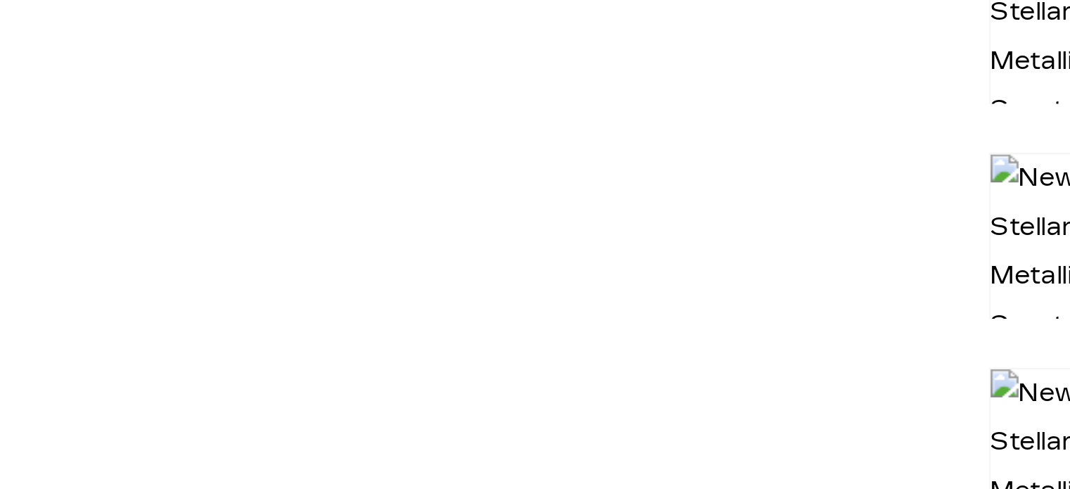
click at [381, 165] on img at bounding box center [232, 156] width 297 height 20
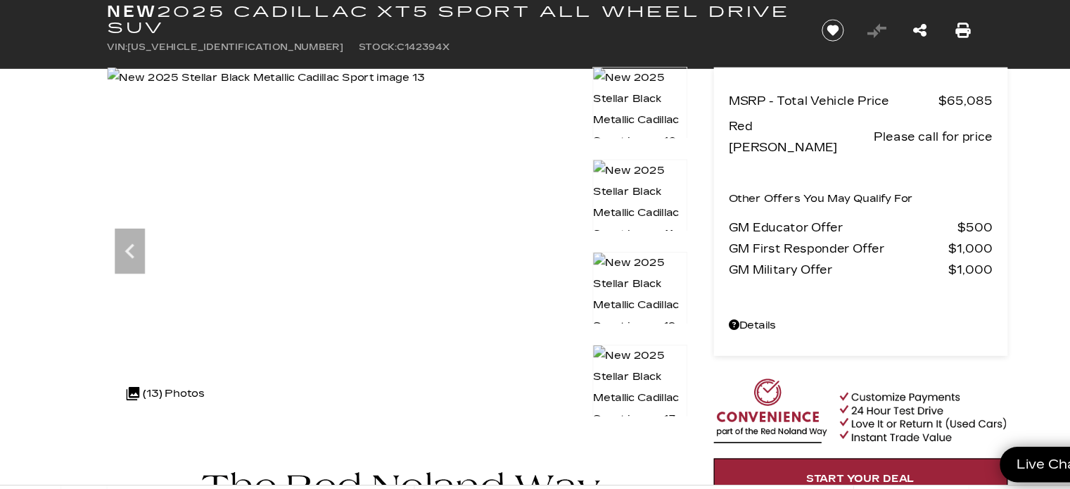
scroll to position [29, 0]
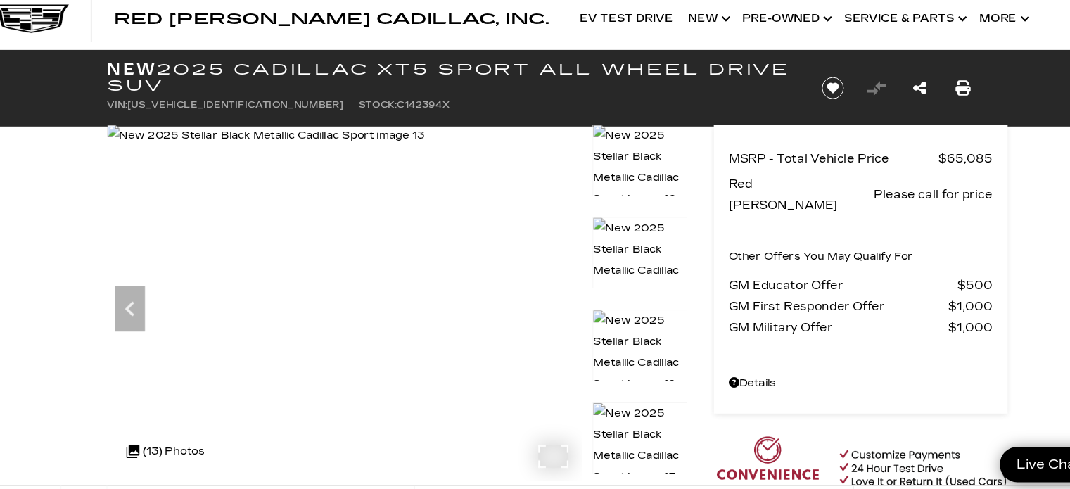
click at [431, 136] on img at bounding box center [282, 127] width 297 height 20
